Goal: Navigation & Orientation: Go to known website

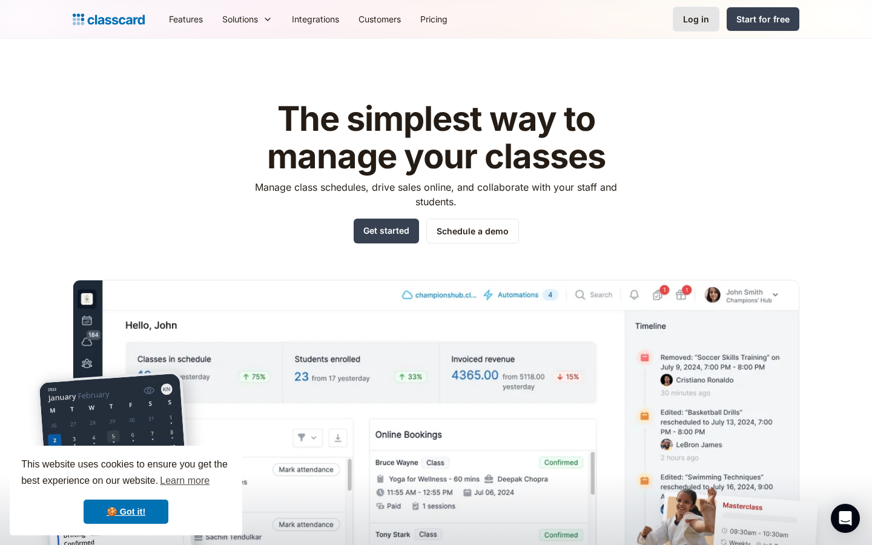
click at [687, 15] on div "Log in" at bounding box center [696, 19] width 26 height 13
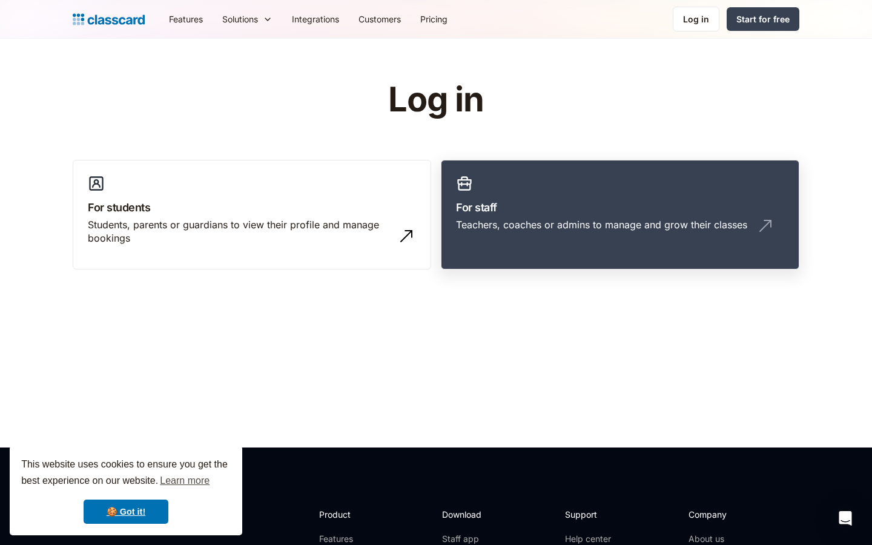
click at [498, 230] on div "Teachers, coaches or admins to manage and grow their classes" at bounding box center [601, 224] width 291 height 13
